Goal: Information Seeking & Learning: Learn about a topic

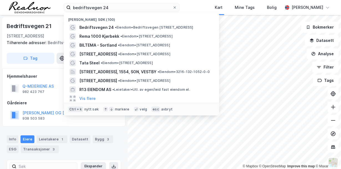
click at [54, 6] on div "bedriftsvegen 24 Nylige søk (100) Bedriftsvegen 24 • Eiendom • [STREET_ADDRESS]…" at bounding box center [170, 7] width 341 height 15
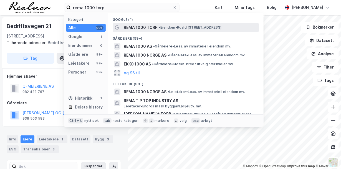
click at [157, 29] on span "REMA 1000 TORP" at bounding box center [141, 27] width 34 height 7
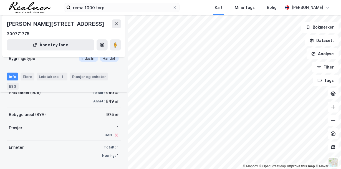
scroll to position [80, 0]
click at [333, 121] on icon at bounding box center [333, 121] width 6 height 6
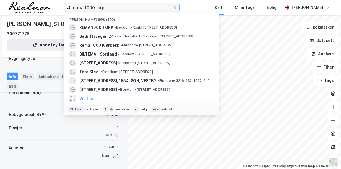
drag, startPoint x: 106, startPoint y: 7, endPoint x: 65, endPoint y: 5, distance: 41.6
click at [65, 5] on label "rema 1000 torp" at bounding box center [122, 7] width 116 height 9
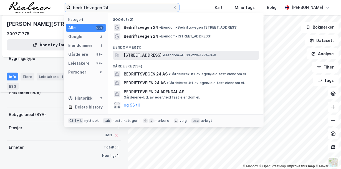
type input "bedriftsvegen 24"
click at [161, 54] on span "[STREET_ADDRESS]" at bounding box center [143, 55] width 38 height 7
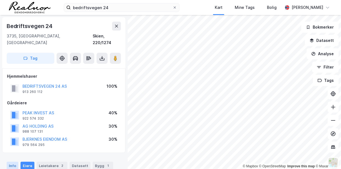
click at [11, 162] on div "Info" at bounding box center [13, 166] width 12 height 8
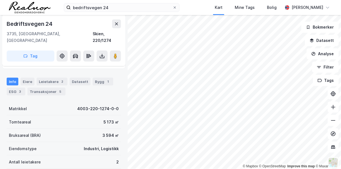
scroll to position [87, 0]
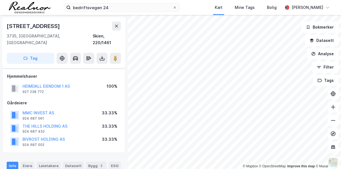
scroll to position [87, 0]
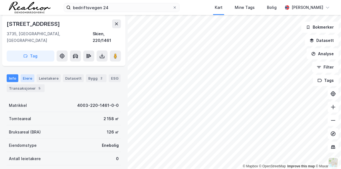
click at [28, 74] on div "Eiere" at bounding box center [28, 78] width 14 height 8
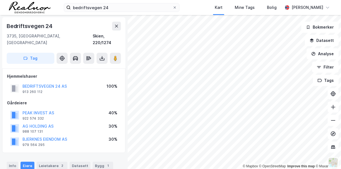
scroll to position [1, 0]
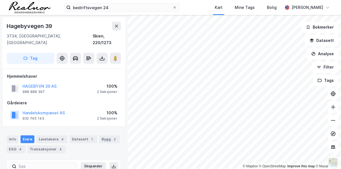
scroll to position [1, 0]
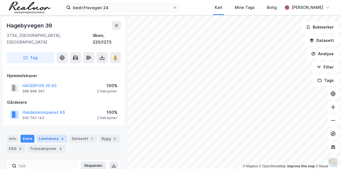
click at [60, 136] on div "4" at bounding box center [63, 139] width 6 height 6
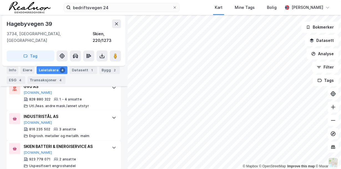
scroll to position [167, 0]
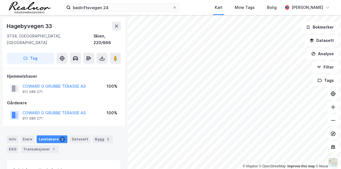
scroll to position [82, 0]
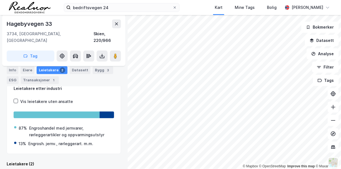
click at [30, 68] on div "Eiere" at bounding box center [28, 70] width 14 height 8
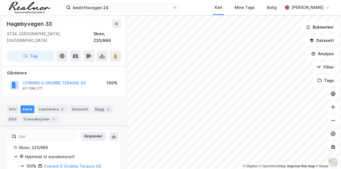
scroll to position [82, 0]
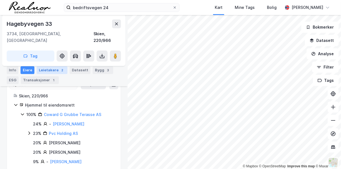
click at [49, 70] on div "Leietakere 2" at bounding box center [52, 70] width 31 height 8
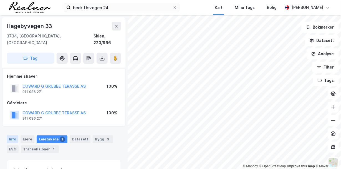
click at [13, 135] on div "Info" at bounding box center [13, 139] width 12 height 8
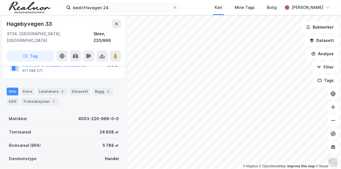
scroll to position [9, 0]
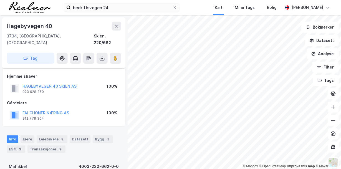
scroll to position [9, 0]
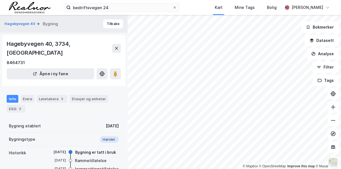
scroll to position [9, 0]
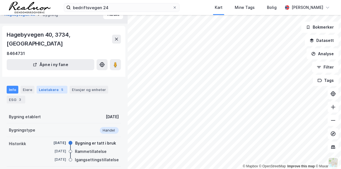
click at [60, 87] on div "5" at bounding box center [63, 90] width 6 height 6
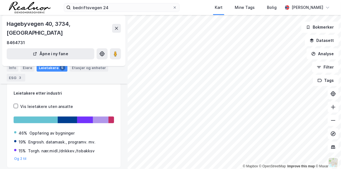
scroll to position [58, 0]
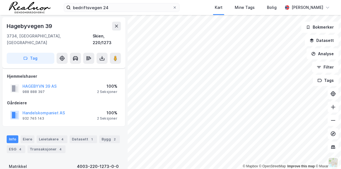
scroll to position [58, 0]
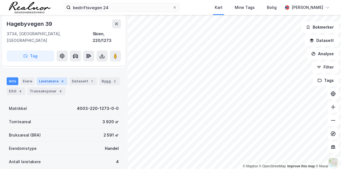
click at [54, 77] on div "Leietakere 4" at bounding box center [52, 81] width 31 height 8
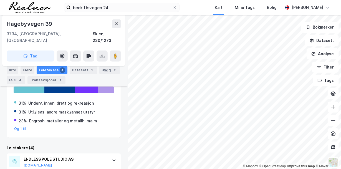
scroll to position [129, 0]
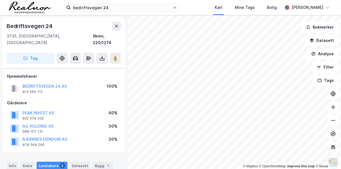
scroll to position [101, 0]
